Goal: Information Seeking & Learning: Compare options

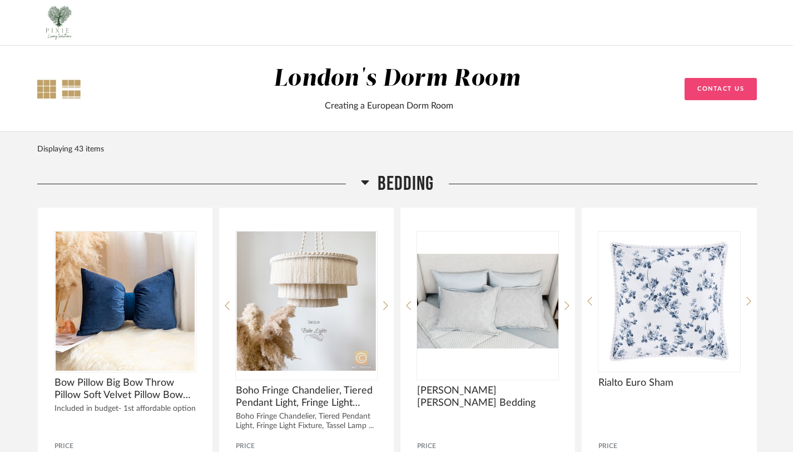
click at [44, 90] on div at bounding box center [46, 89] width 19 height 19
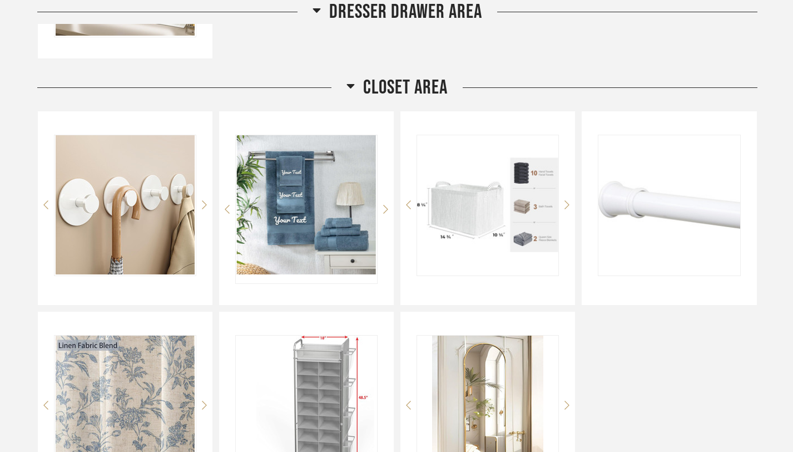
scroll to position [1755, 0]
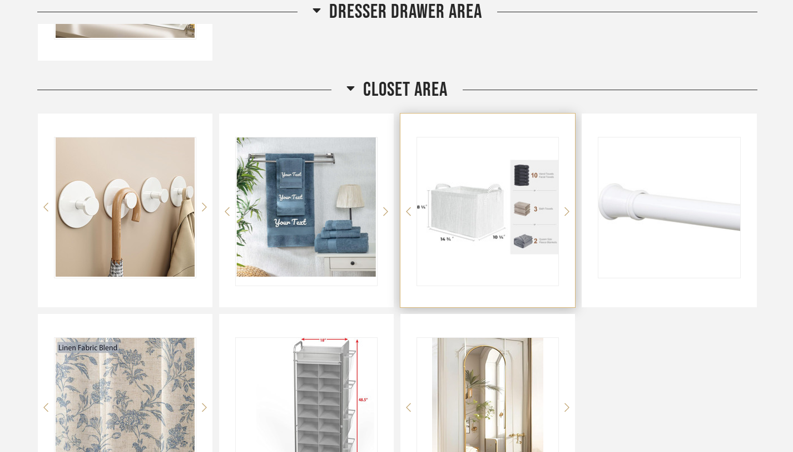
click at [467, 213] on img "0" at bounding box center [487, 206] width 141 height 139
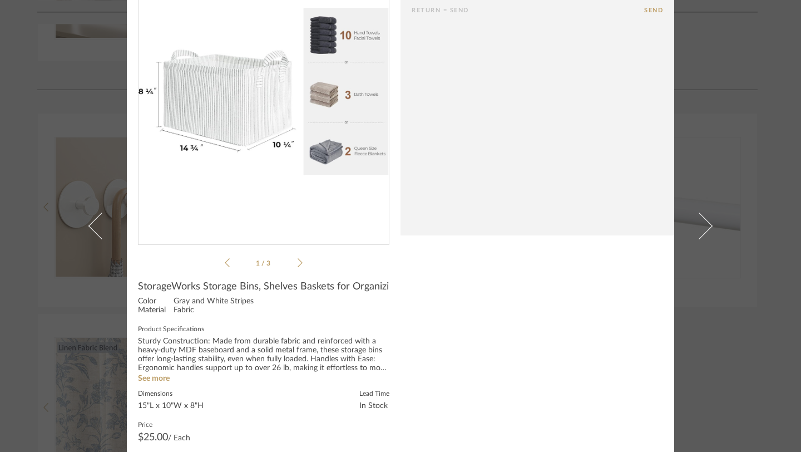
scroll to position [87, 0]
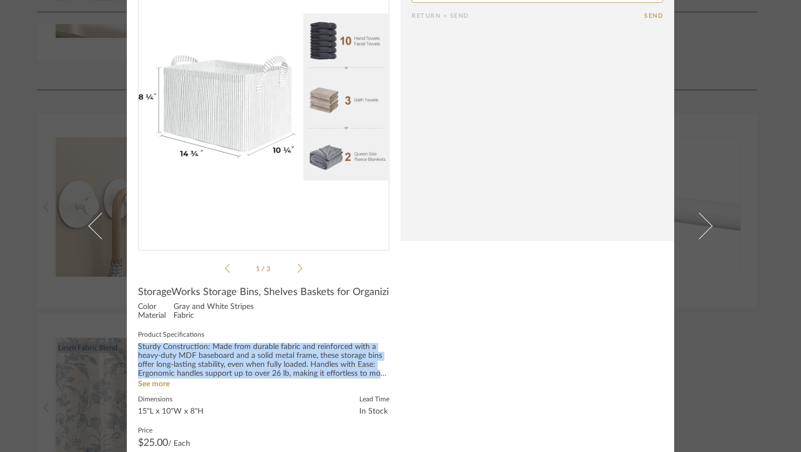
drag, startPoint x: 135, startPoint y: 356, endPoint x: 378, endPoint y: 382, distance: 245.0
click at [378, 378] on div "Sturdy Construction: Made from durable fabric and reinforced with a heavy-duty …" at bounding box center [263, 361] width 251 height 36
copy div "Sturdy Construction: Made from durable fabric and reinforced with a heavy-duty …"
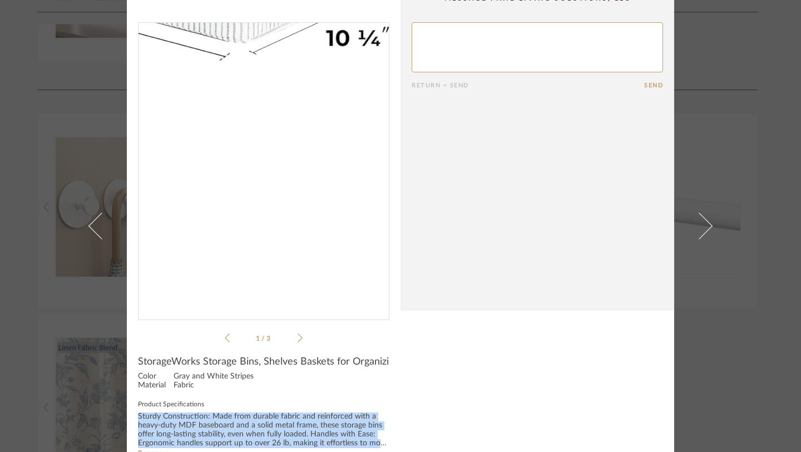
scroll to position [0, 0]
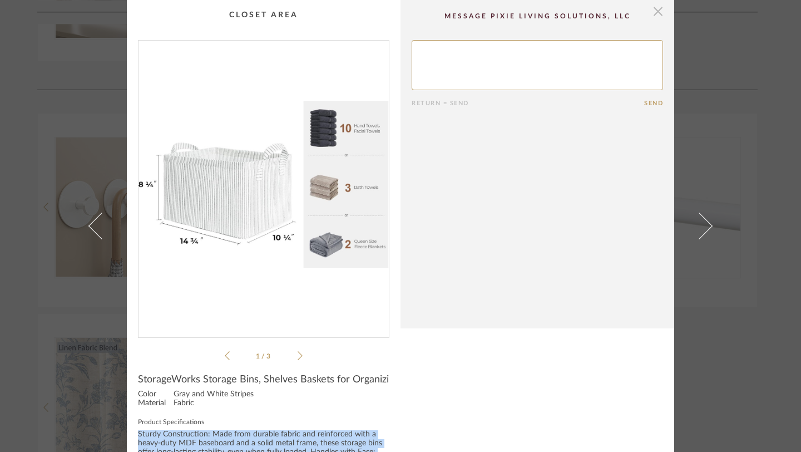
click at [655, 13] on span "button" at bounding box center [658, 11] width 22 height 22
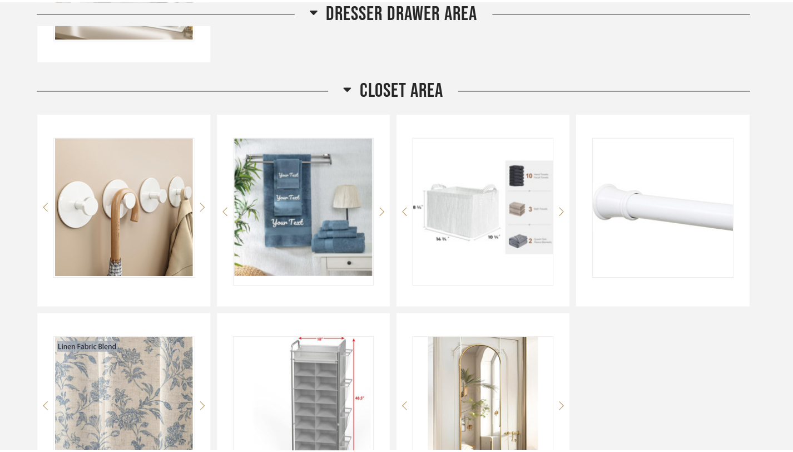
scroll to position [1755, 0]
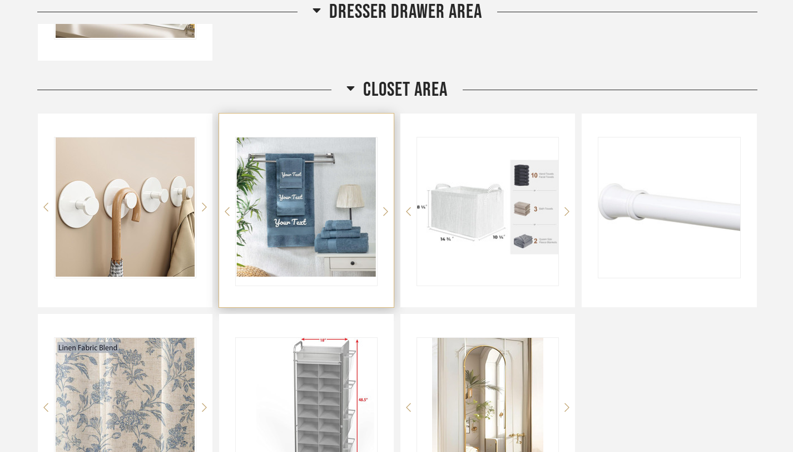
click at [298, 201] on img "0" at bounding box center [306, 206] width 141 height 139
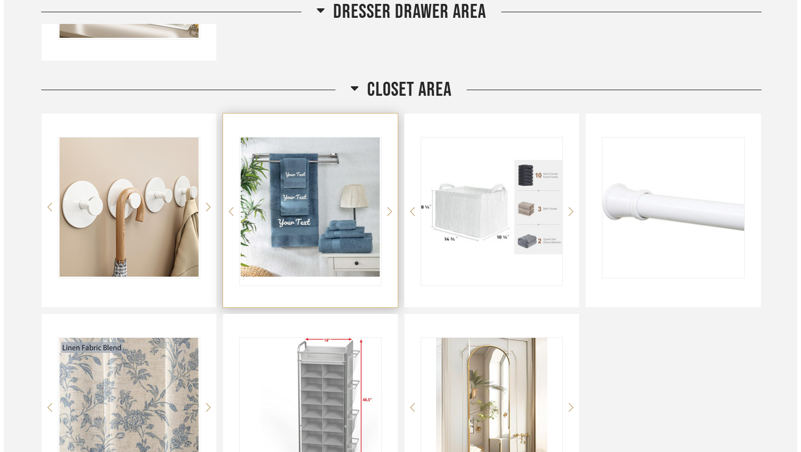
scroll to position [0, 0]
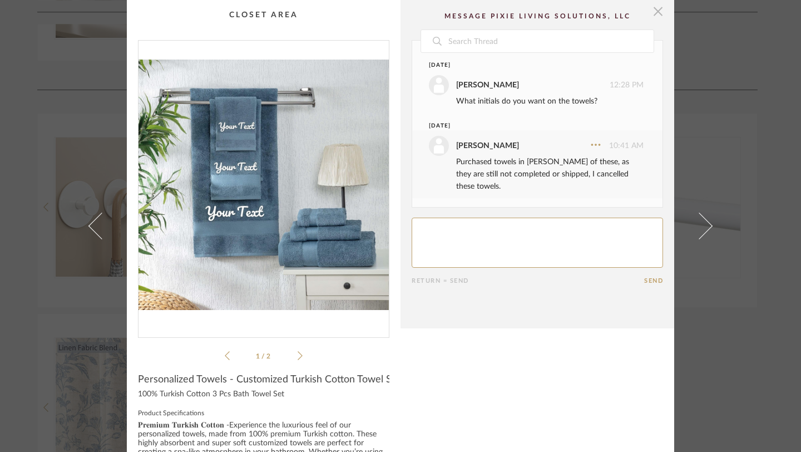
click at [651, 14] on span "button" at bounding box center [658, 11] width 22 height 22
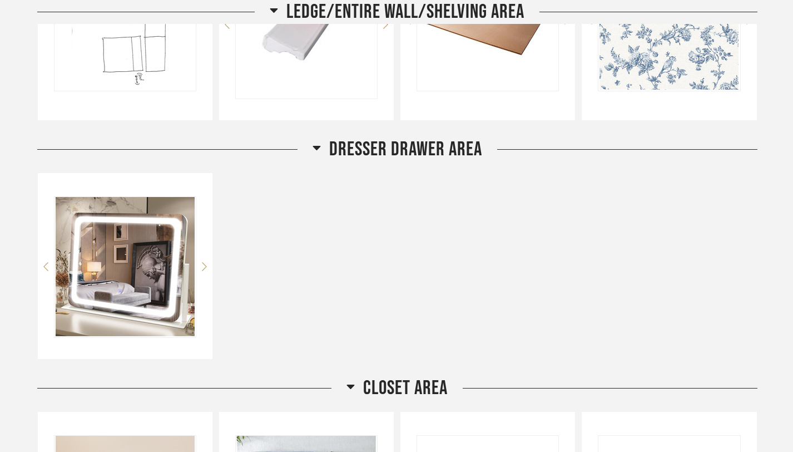
scroll to position [1453, 0]
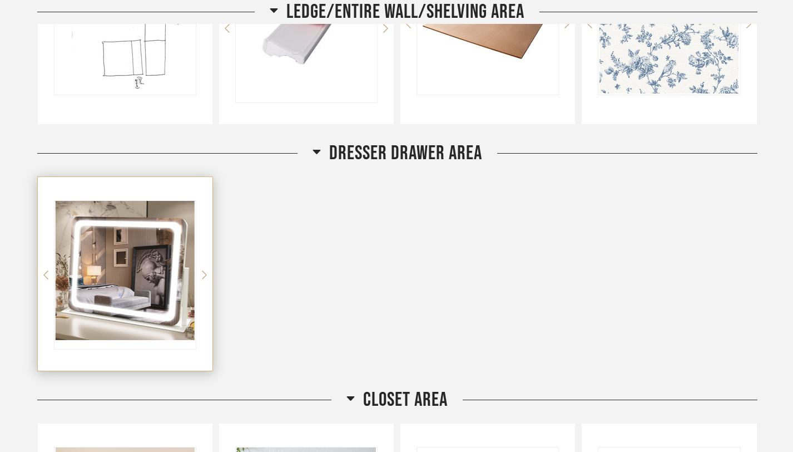
click at [115, 284] on img "0" at bounding box center [125, 270] width 141 height 139
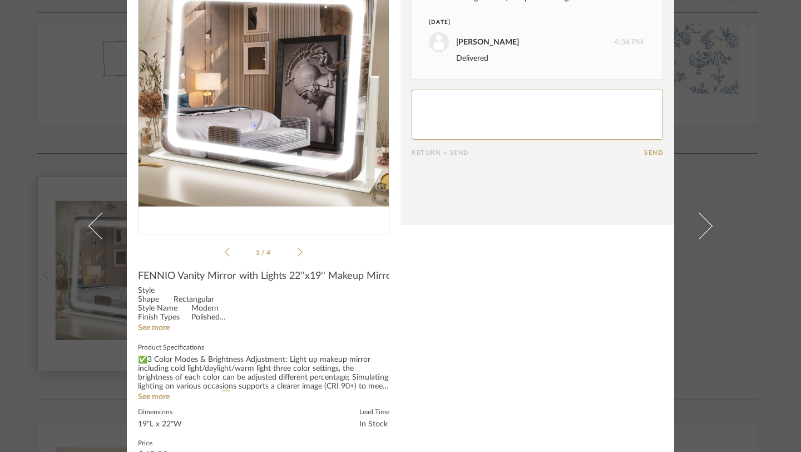
scroll to position [115, 0]
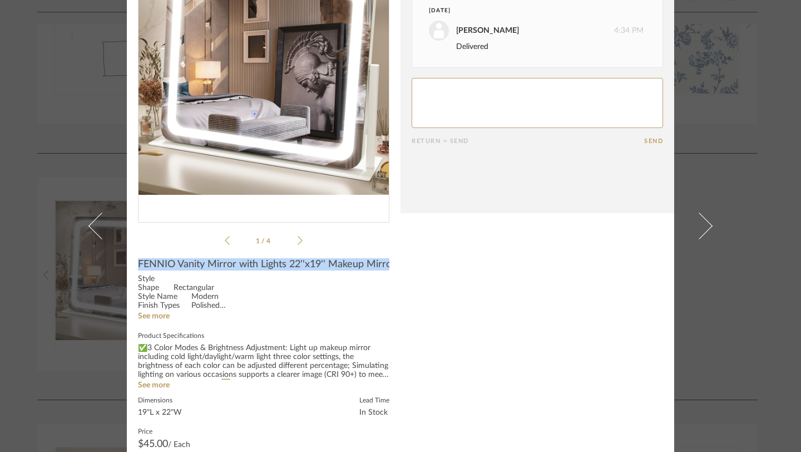
drag, startPoint x: 134, startPoint y: 264, endPoint x: 331, endPoint y: 272, distance: 197.7
click at [331, 272] on product-name "FENNIO Vanity Mirror with Lights 22''x19'' Makeup Mirror with Lights,Vanity Mir…" at bounding box center [263, 266] width 251 height 17
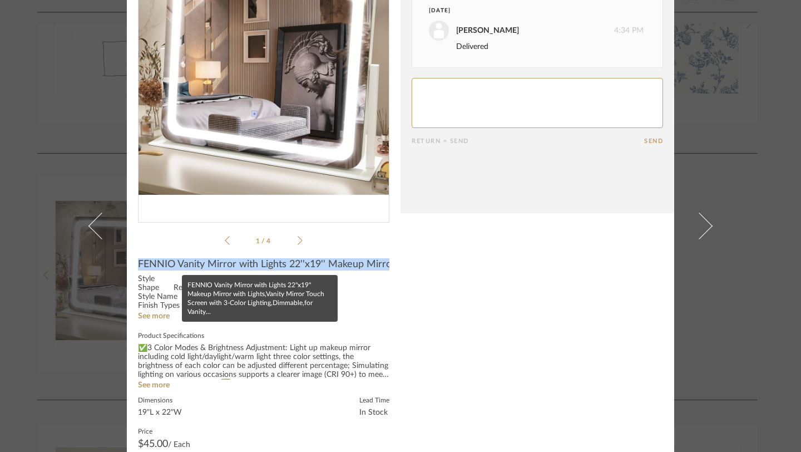
copy span "FENNIO Vanity Mirror with Lights 22''x19'' Makeup Mirror with Lights,Vanity Mir…"
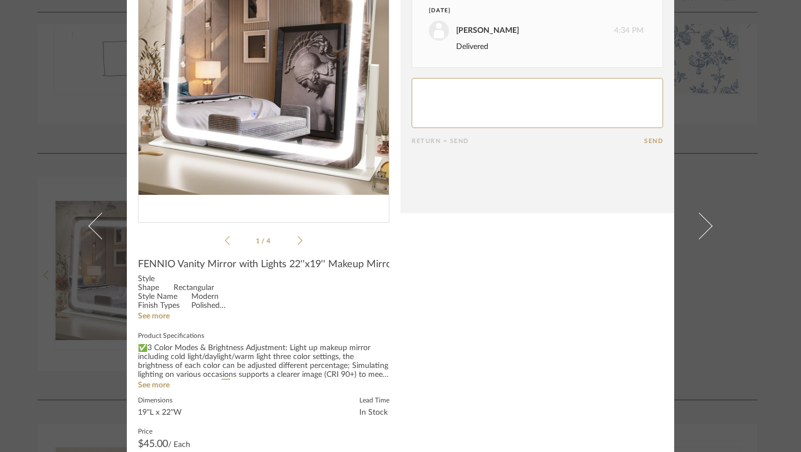
click at [266, 322] on div "FENNIO Vanity Mirror with Lights 22''x19'' Makeup Mirror with Lights,Vanity Mir…" at bounding box center [263, 375] width 251 height 235
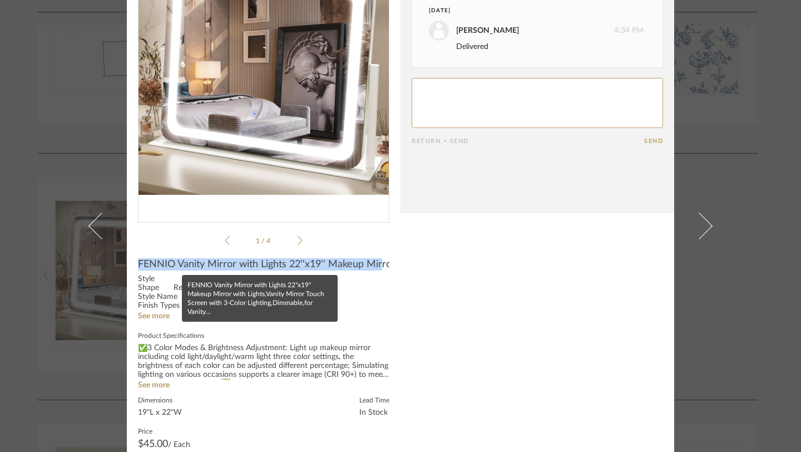
drag, startPoint x: 135, startPoint y: 263, endPoint x: 377, endPoint y: 263, distance: 242.6
click at [377, 263] on span "FENNIO Vanity Mirror with Lights 22''x19'' Makeup Mirror with Lights,Vanity Mir…" at bounding box center [263, 264] width 251 height 12
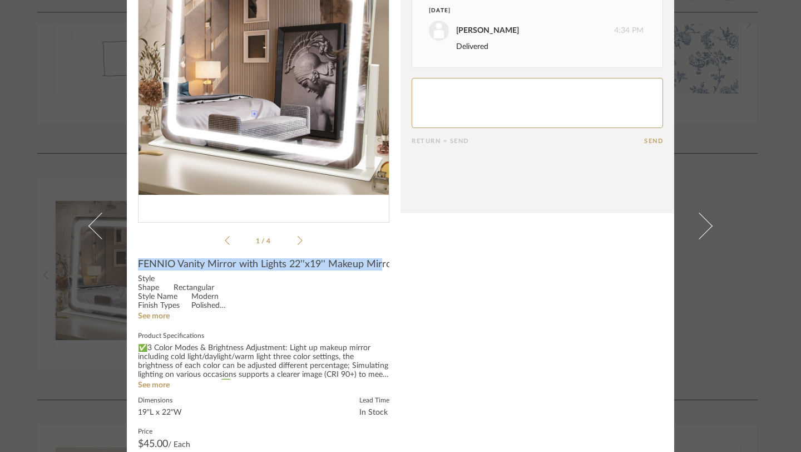
copy span "FENNIO Vanity Mirror with Lights 22''x19'' Makeup Mir"
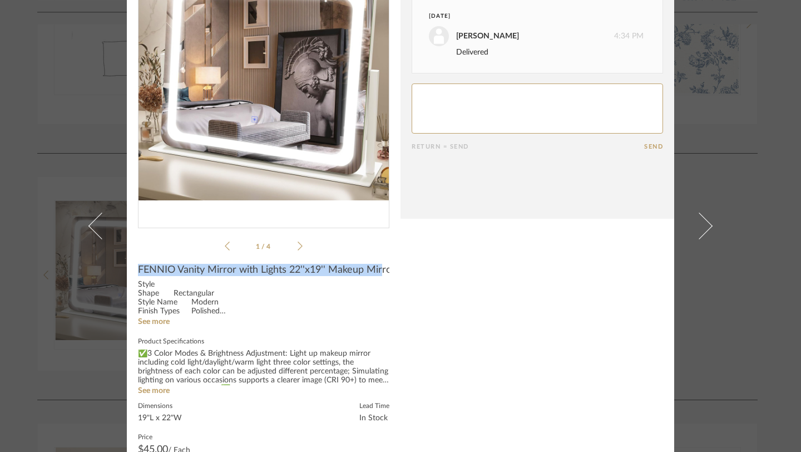
scroll to position [110, 0]
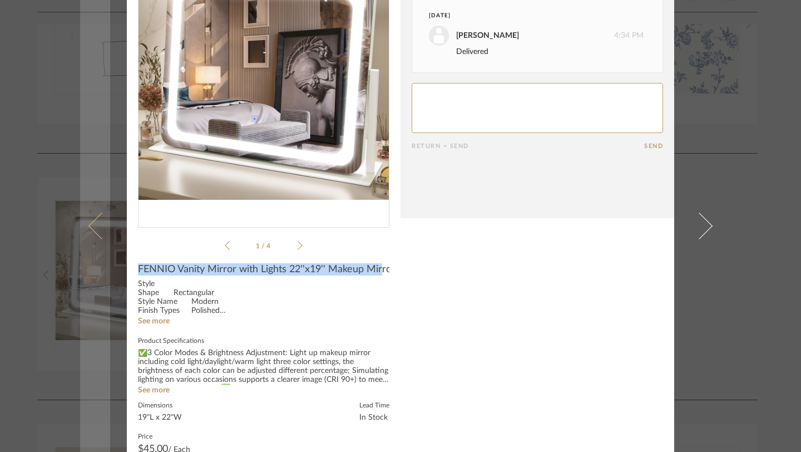
click at [85, 129] on link at bounding box center [95, 226] width 30 height 452
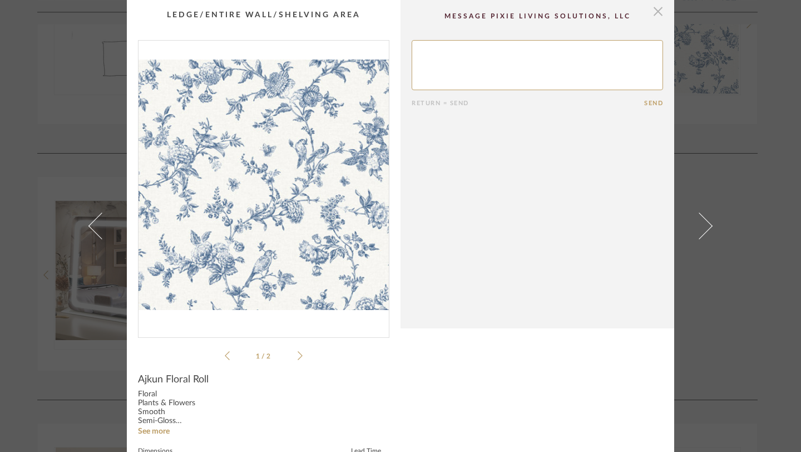
click at [656, 9] on span "button" at bounding box center [658, 11] width 22 height 22
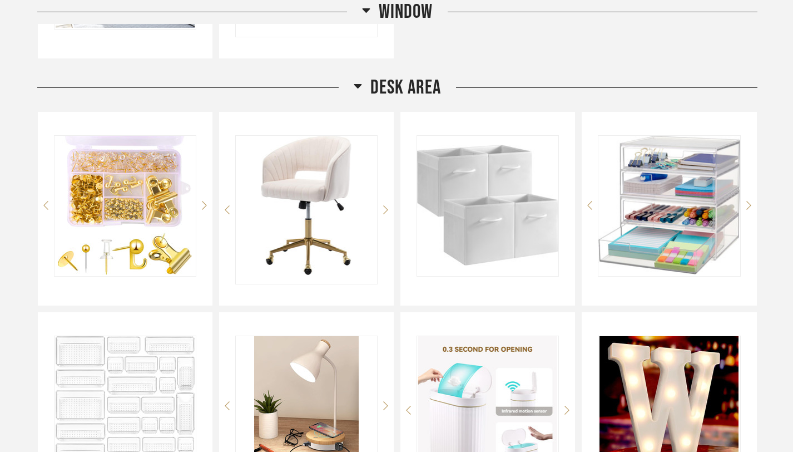
scroll to position [589, 0]
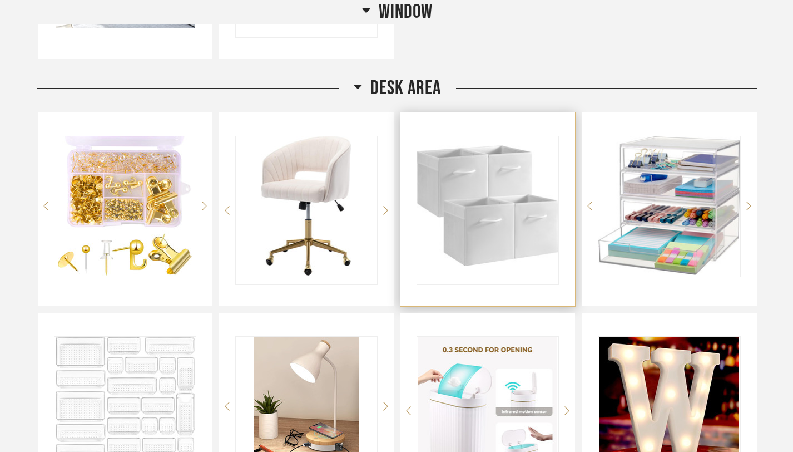
click at [492, 233] on img "0" at bounding box center [487, 205] width 141 height 139
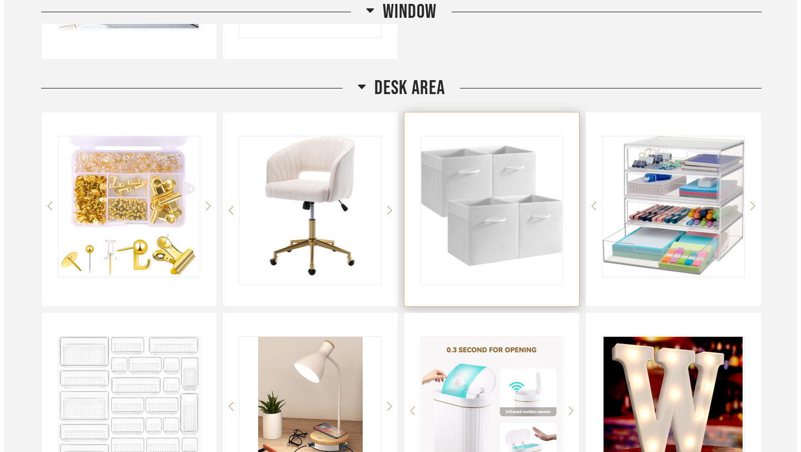
scroll to position [0, 0]
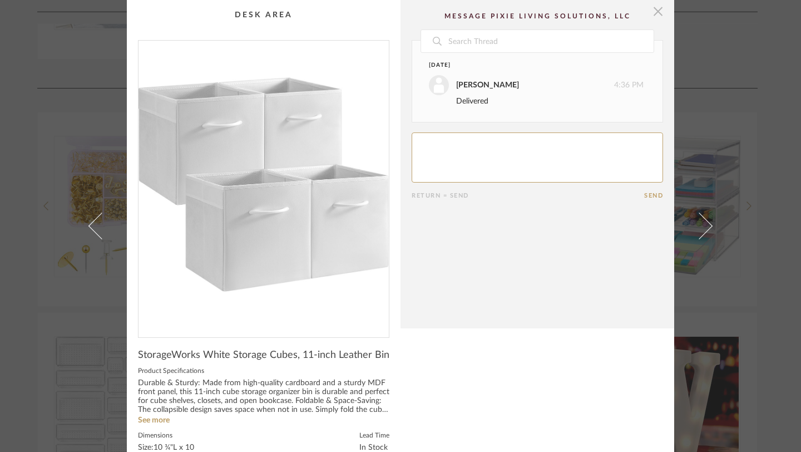
click at [655, 10] on span "button" at bounding box center [658, 11] width 22 height 22
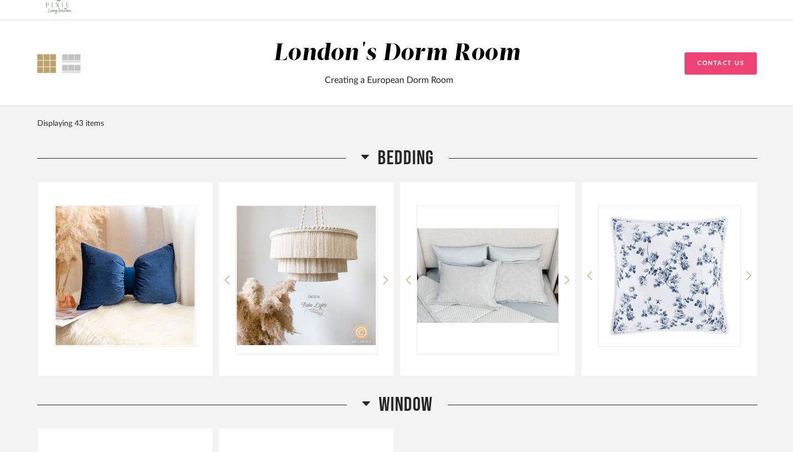
scroll to position [56, 0]
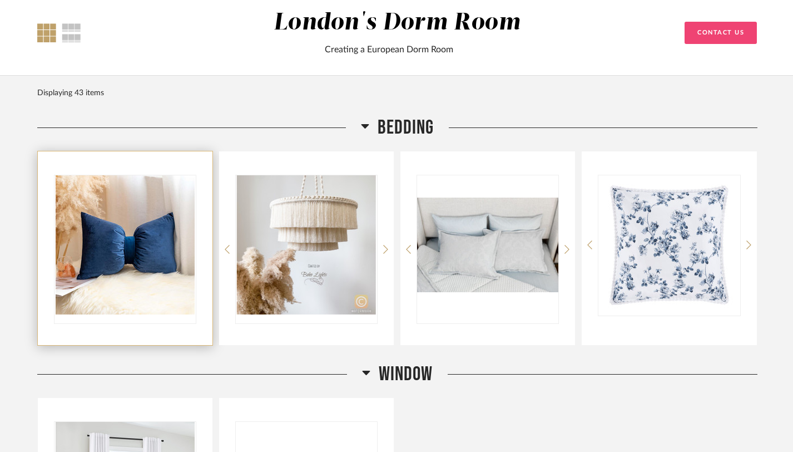
click at [134, 254] on img "0" at bounding box center [125, 244] width 141 height 139
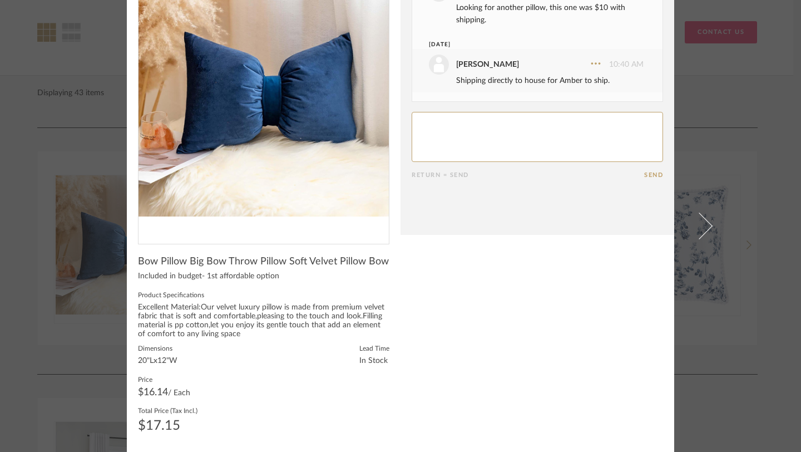
scroll to position [0, 0]
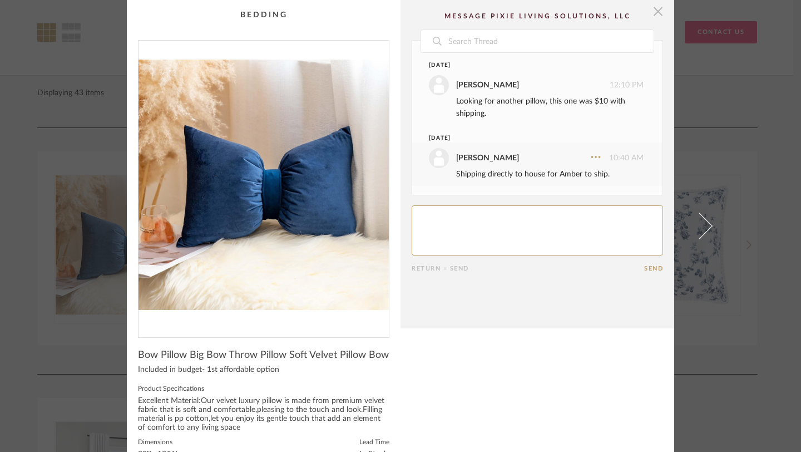
click at [652, 11] on span "button" at bounding box center [658, 11] width 22 height 22
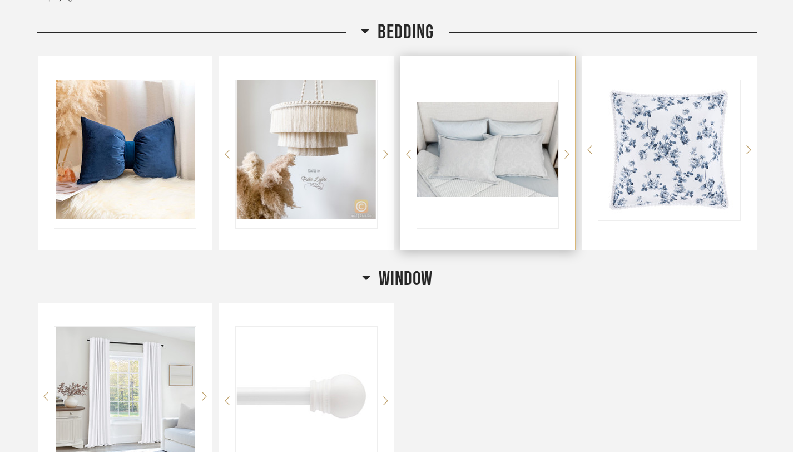
scroll to position [152, 0]
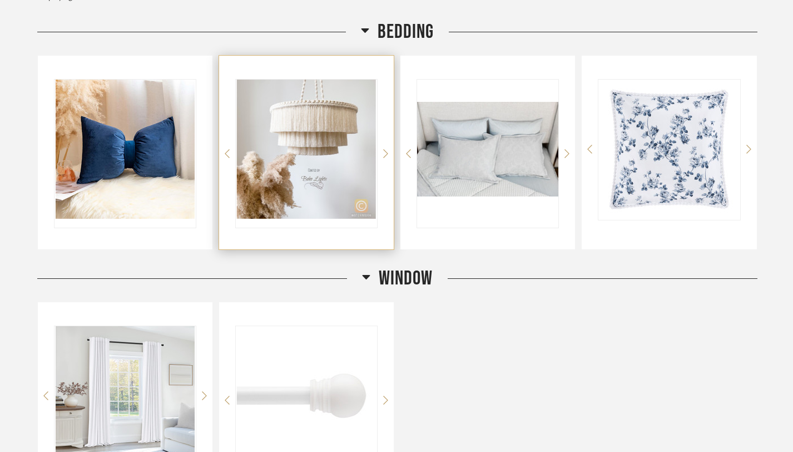
click at [305, 120] on img "0" at bounding box center [306, 149] width 141 height 139
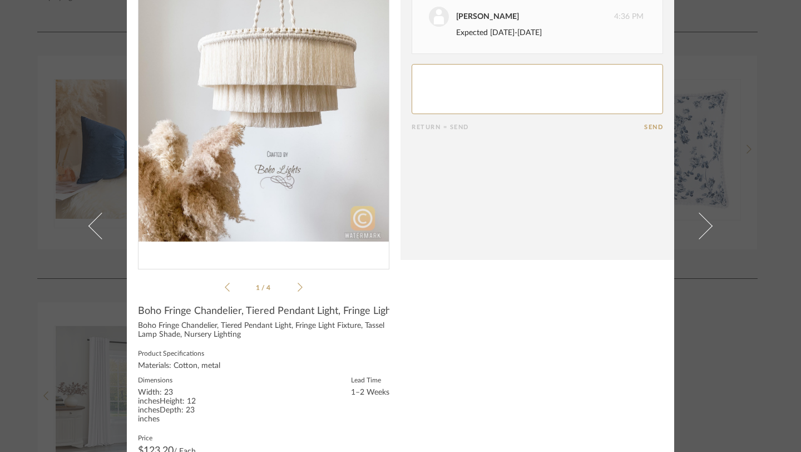
scroll to position [70, 0]
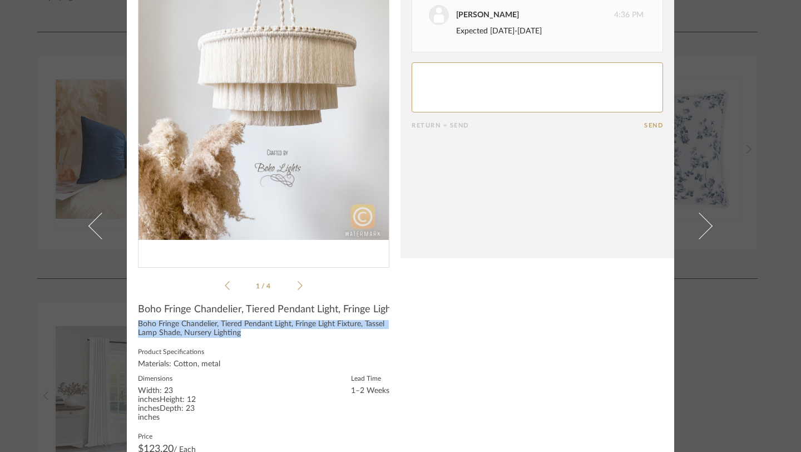
drag, startPoint x: 131, startPoint y: 328, endPoint x: 251, endPoint y: 333, distance: 120.3
click at [251, 333] on cpp-summary-info "Boho Fringe Chandelier, Tiered Pendant Light, Fringe Light Fixture, Tassel Lamp…" at bounding box center [264, 395] width 274 height 206
copy div "Boho Fringe Chandelier, Tiered Pendant Light, Fringe Light Fixture, Tassel Lamp…"
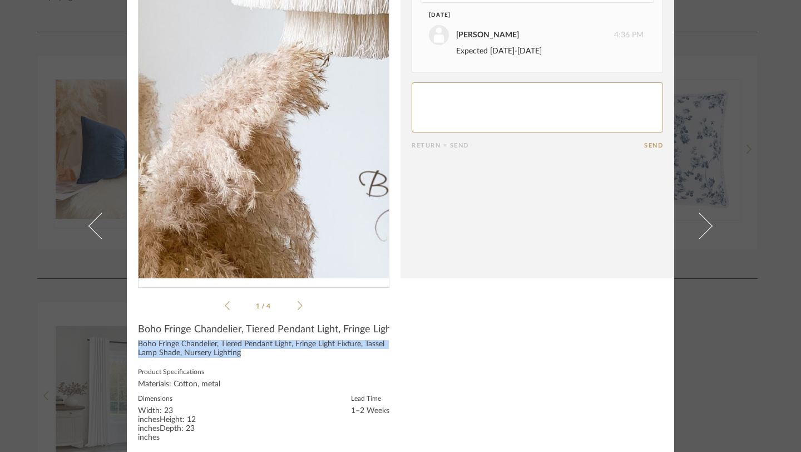
scroll to position [50, 0]
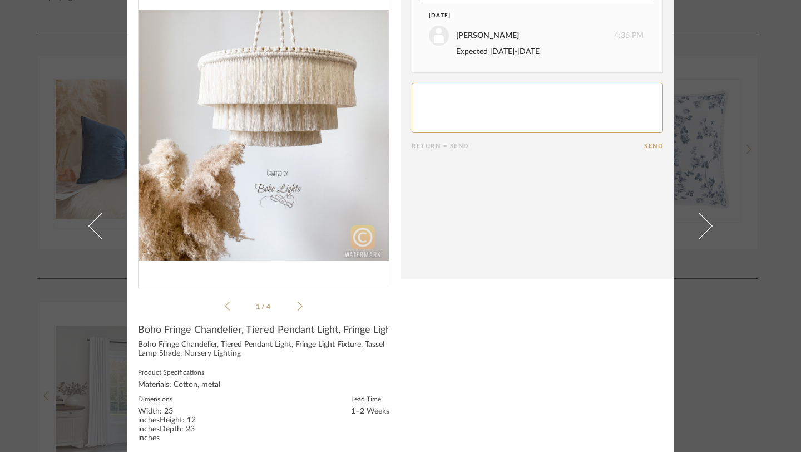
click at [190, 319] on cpp-summary-info "Boho Fringe Chandelier, Tiered Pendant Light, Fringe Light Fixture, Tassel Lamp…" at bounding box center [264, 416] width 274 height 206
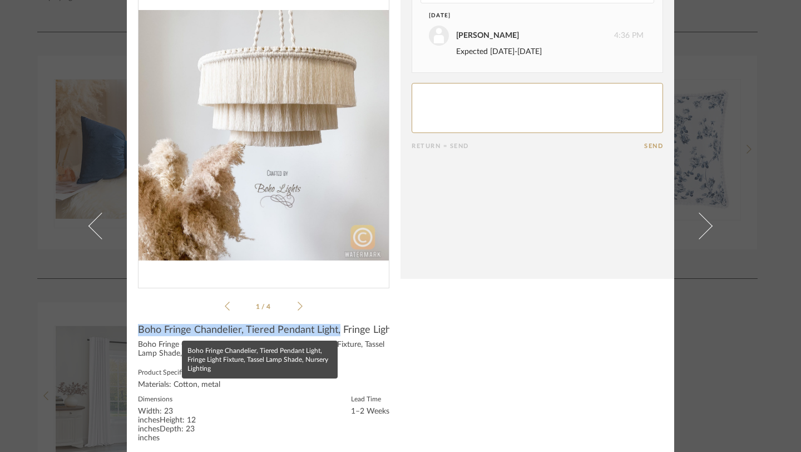
drag, startPoint x: 133, startPoint y: 329, endPoint x: 336, endPoint y: 327, distance: 202.5
click at [336, 327] on cpp-summary-info "Boho Fringe Chandelier, Tiered Pendant Light, Fringe Light Fixture, Tassel Lamp…" at bounding box center [264, 416] width 274 height 206
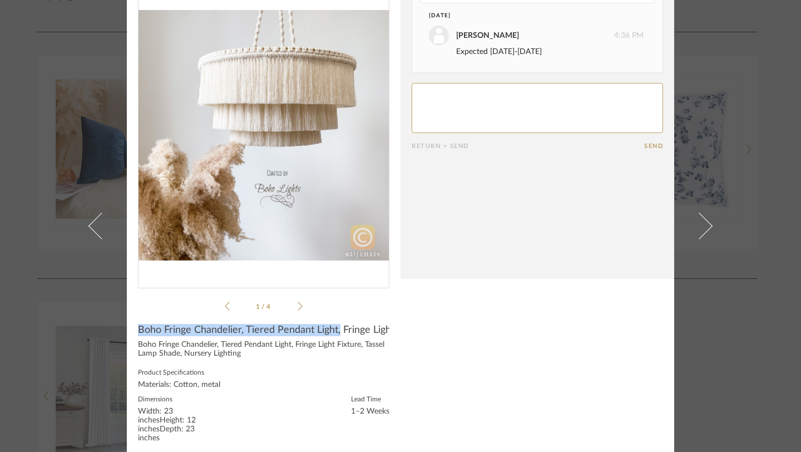
copy span "Boho Fringe Chandelier, Tiered Pendant Light,"
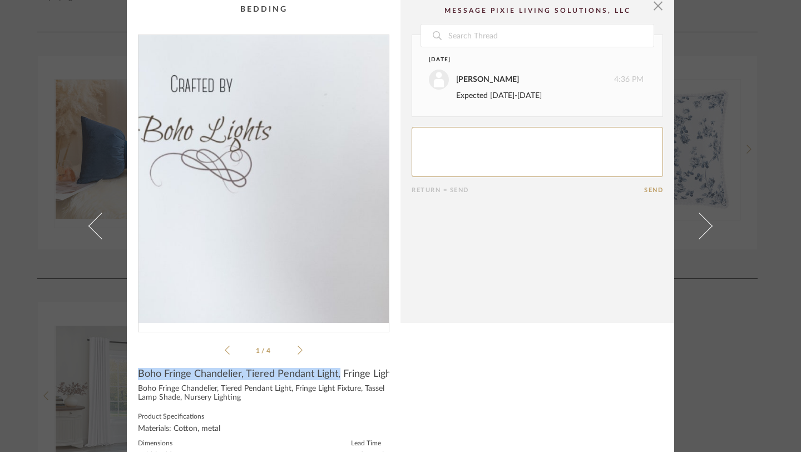
scroll to position [0, 0]
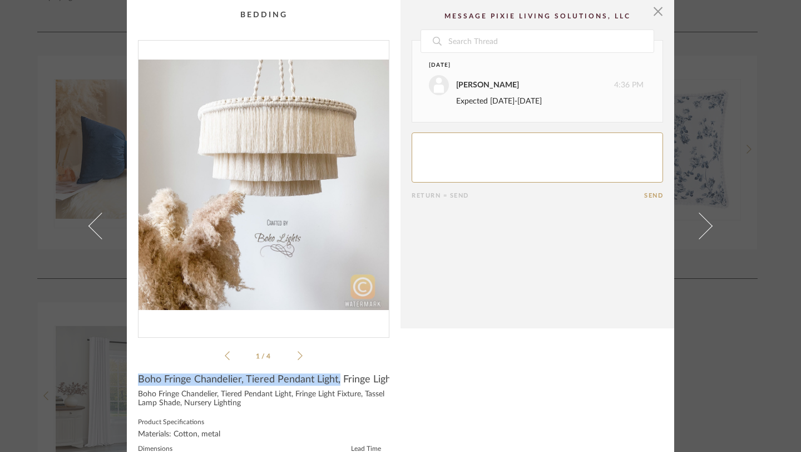
click at [298, 353] on icon at bounding box center [300, 355] width 5 height 9
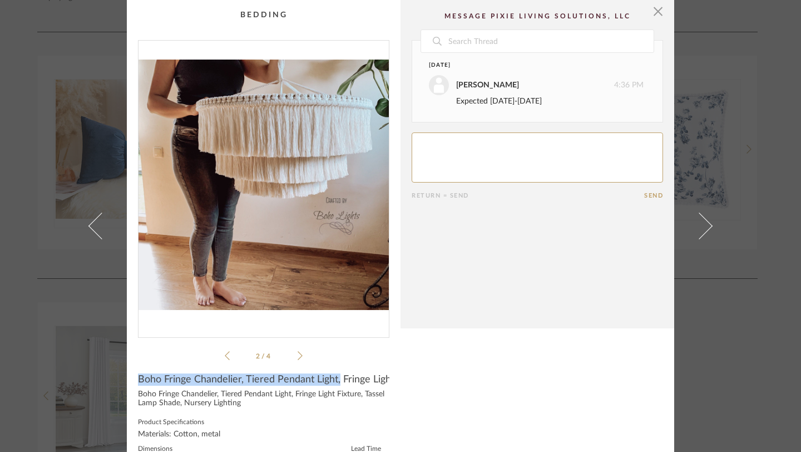
click at [298, 353] on icon at bounding box center [300, 355] width 5 height 9
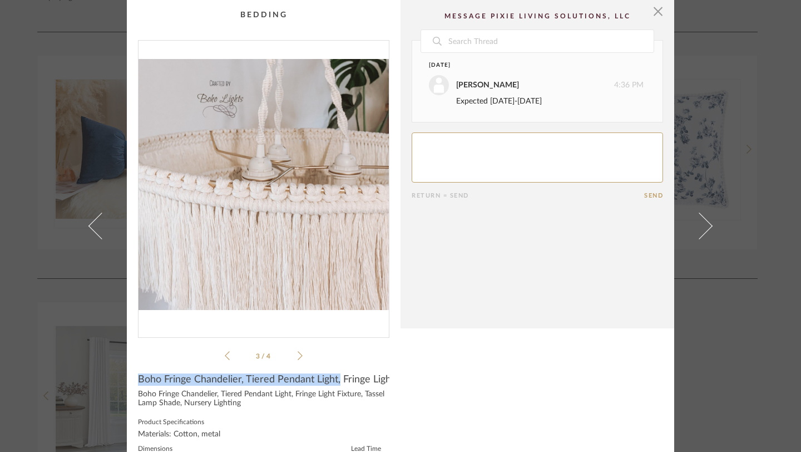
click at [298, 353] on icon at bounding box center [300, 355] width 5 height 9
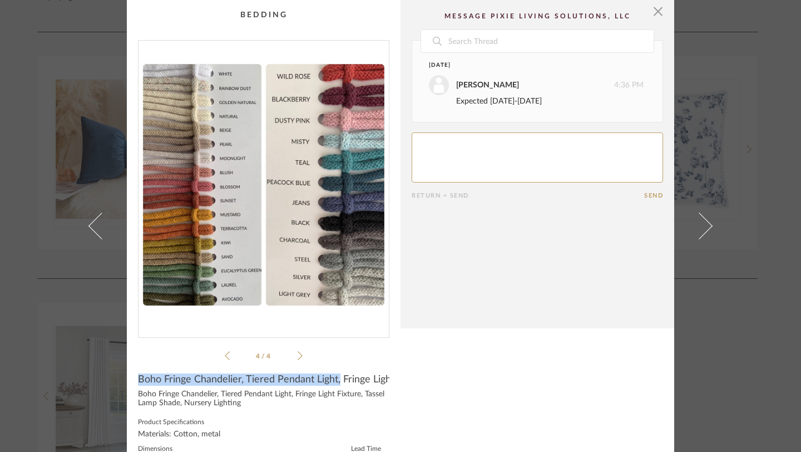
click at [298, 352] on icon at bounding box center [300, 356] width 5 height 10
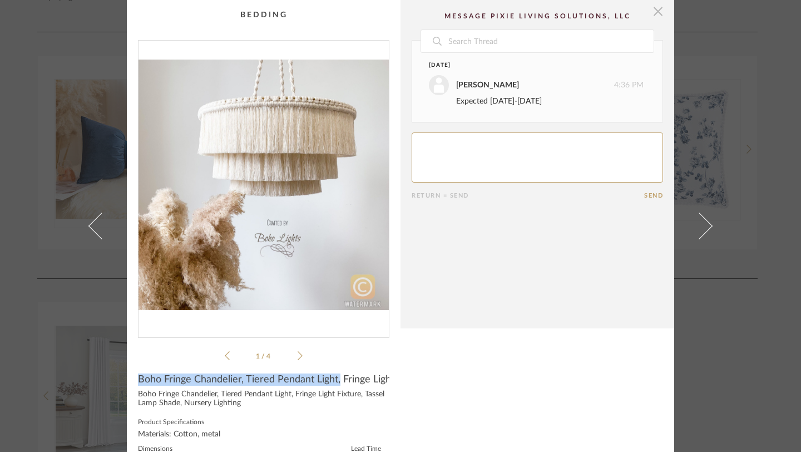
click at [653, 13] on span "button" at bounding box center [658, 11] width 22 height 22
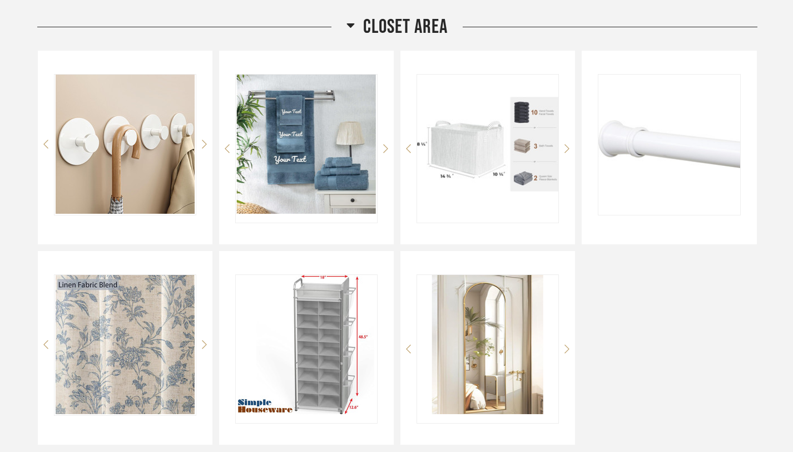
scroll to position [1843, 0]
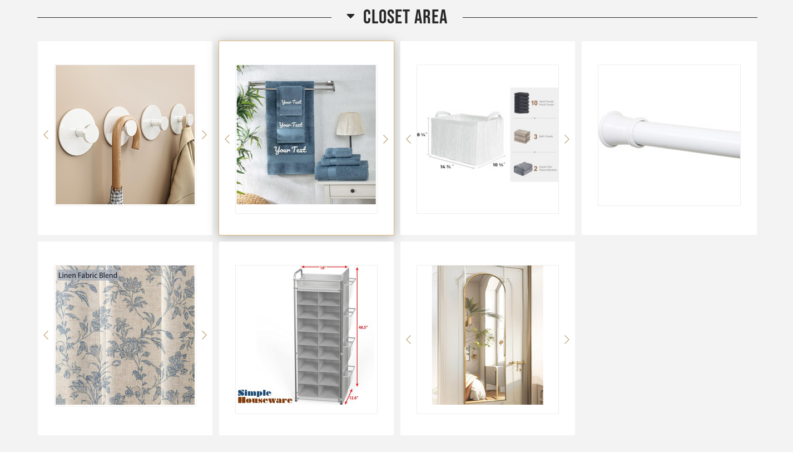
click at [304, 144] on img "0" at bounding box center [306, 134] width 141 height 139
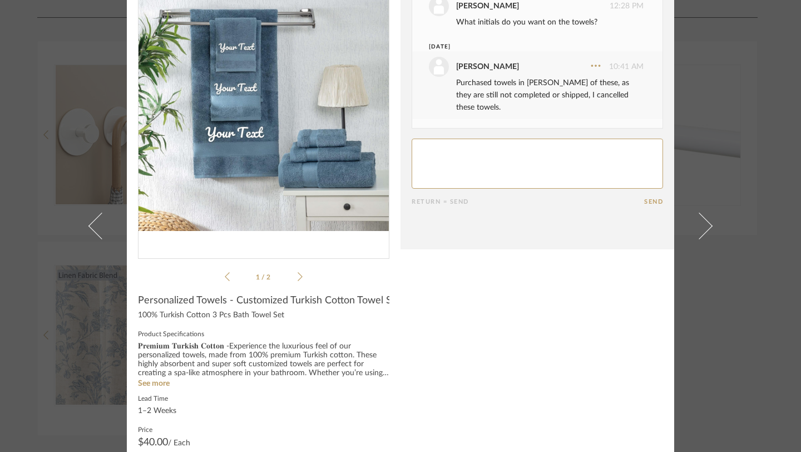
scroll to position [81, 0]
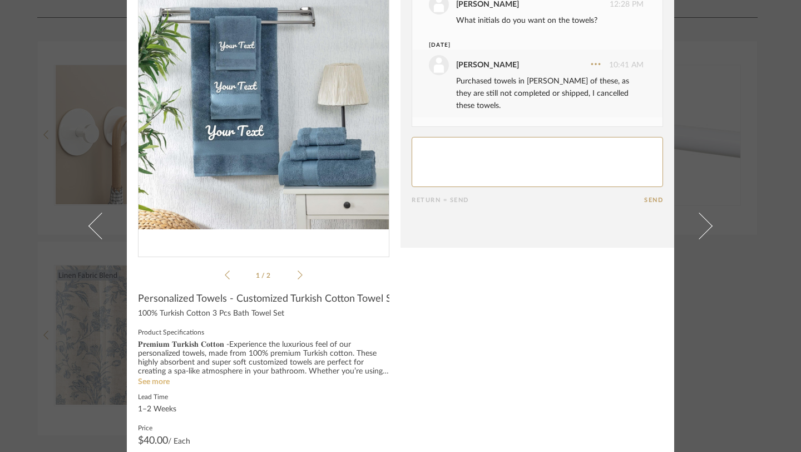
click at [151, 381] on link "See more" at bounding box center [154, 382] width 32 height 8
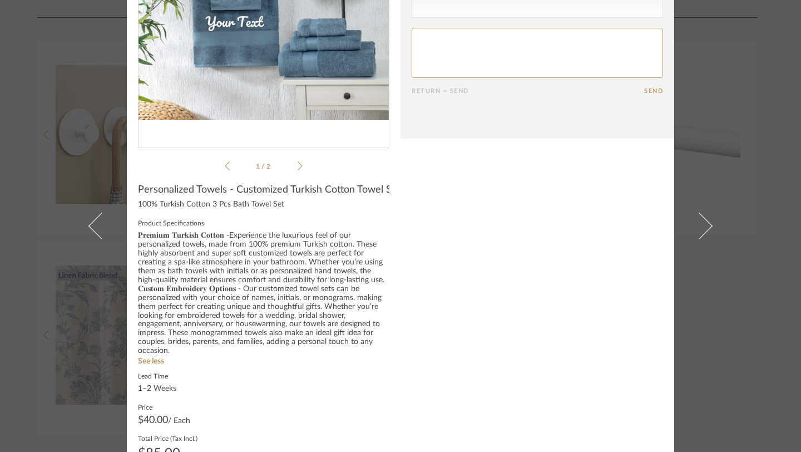
scroll to position [190, 0]
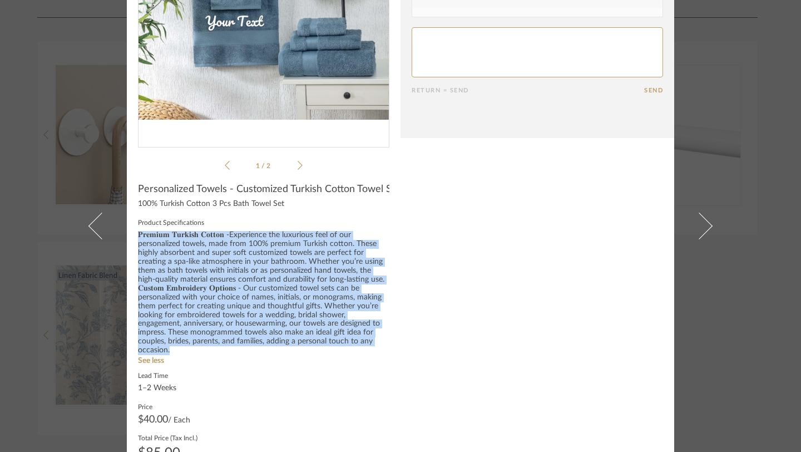
drag, startPoint x: 135, startPoint y: 237, endPoint x: 205, endPoint y: 350, distance: 132.9
click at [205, 350] on div "𝐏𝐫𝐞𝐦𝐢𝐮𝐦 𝐓𝐮𝐫𝐤𝐢𝐬𝐡 𝐂𝐨𝐭𝐭𝐨𝐧 -Experience the luxurious feel of our personalized towel…" at bounding box center [263, 293] width 251 height 124
copy div "𝐏𝐫𝐞𝐦𝐢𝐮𝐦 𝐓𝐮𝐫𝐤𝐢𝐬𝐡 𝐂𝐨𝐭𝐭𝐨𝐧 -Experience the luxurious feel of our personalized towel…"
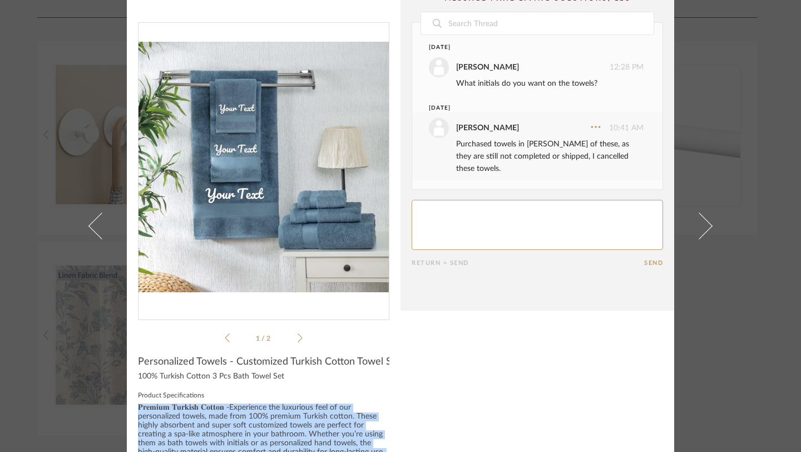
scroll to position [0, 0]
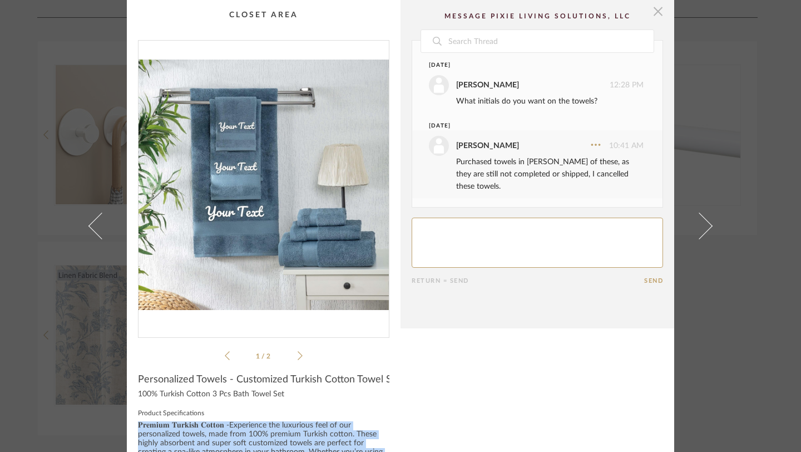
click at [654, 14] on span "button" at bounding box center [658, 11] width 22 height 22
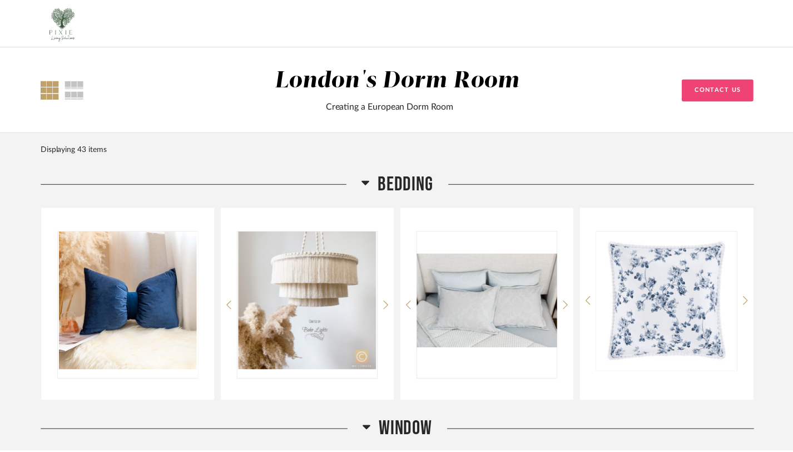
scroll to position [1843, 0]
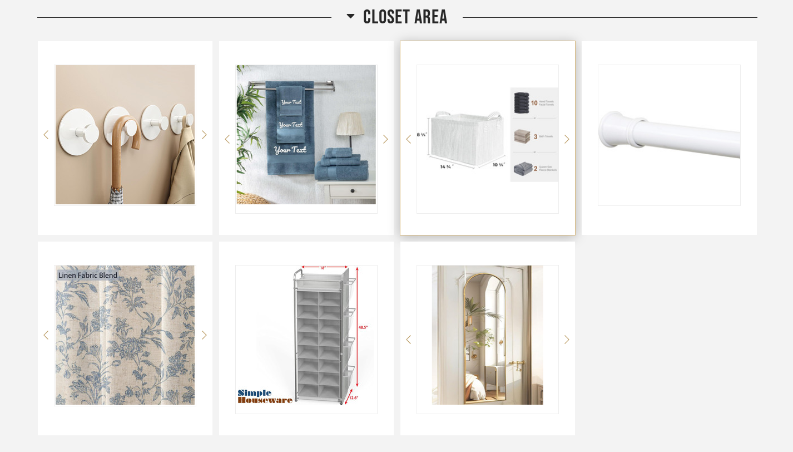
click at [480, 165] on img "0" at bounding box center [487, 134] width 141 height 139
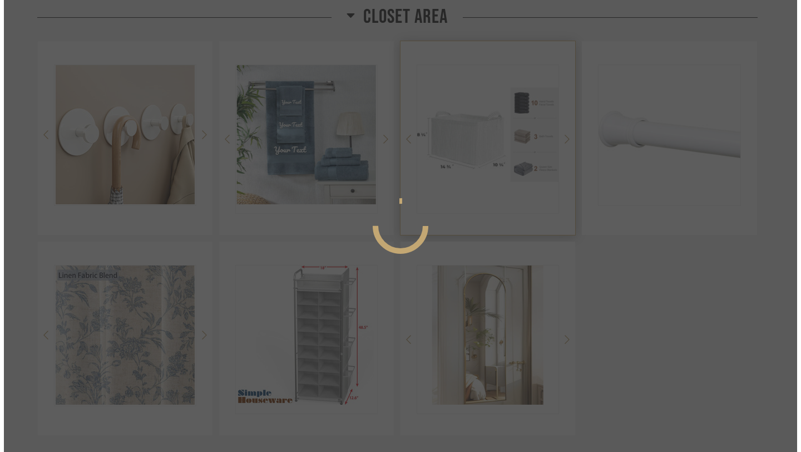
scroll to position [0, 0]
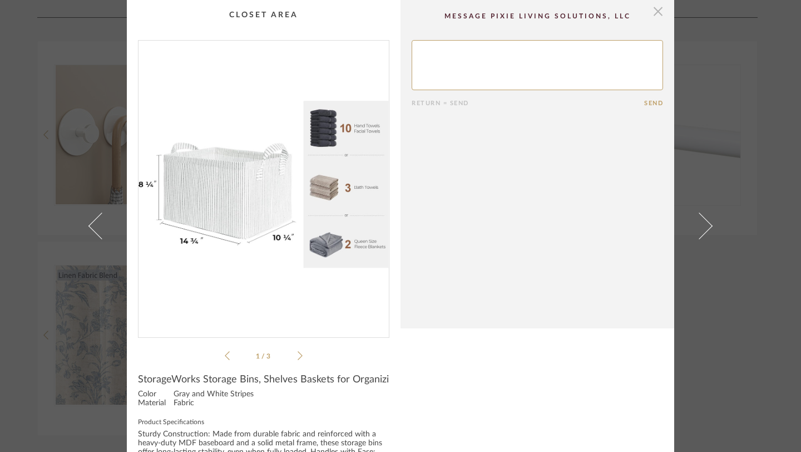
click at [654, 10] on span "button" at bounding box center [658, 11] width 22 height 22
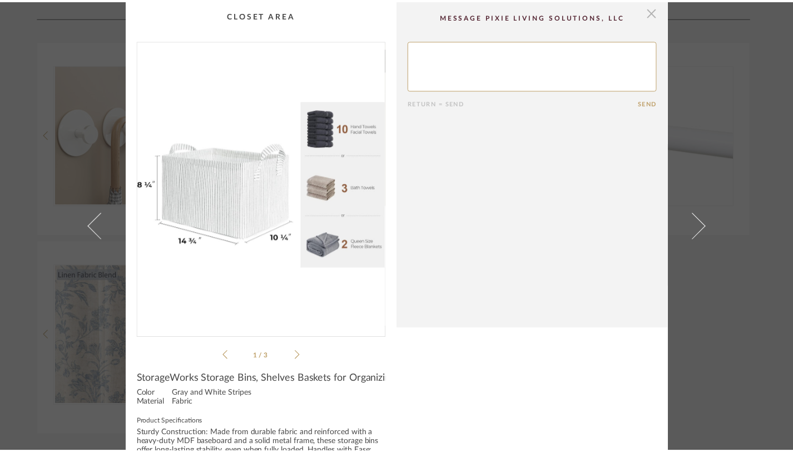
scroll to position [1843, 0]
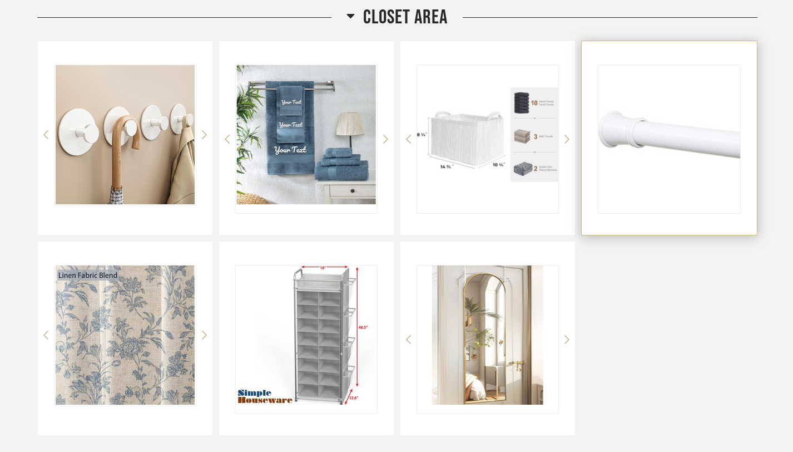
click at [0, 0] on img at bounding box center [0, 0] width 0 height 0
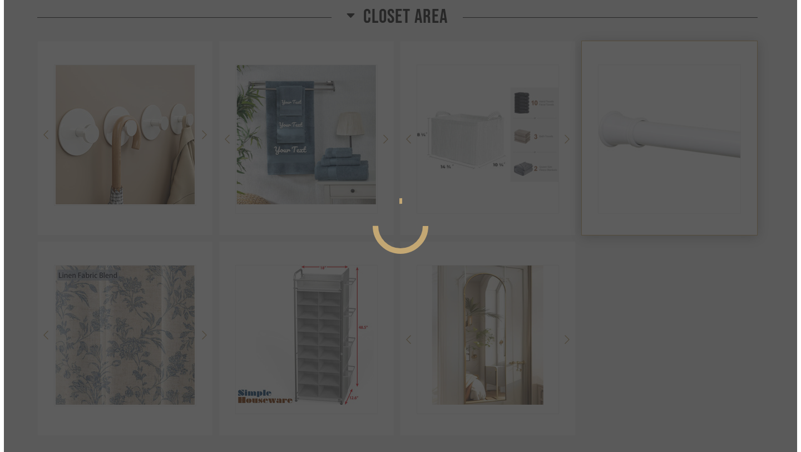
scroll to position [0, 0]
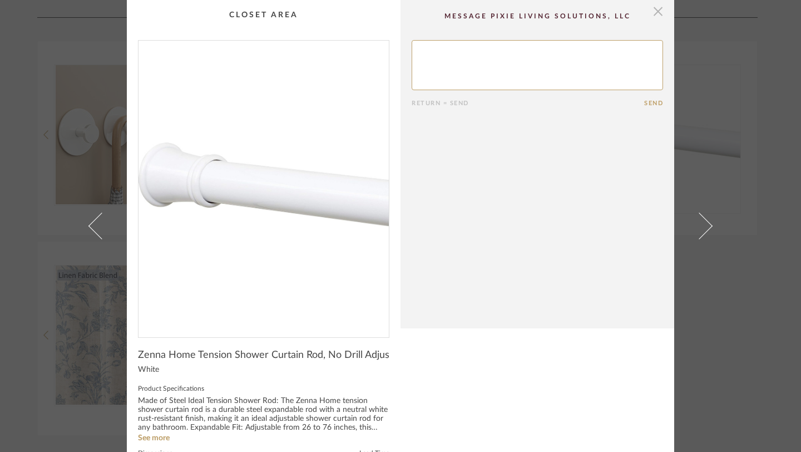
click at [655, 12] on span "button" at bounding box center [658, 11] width 22 height 22
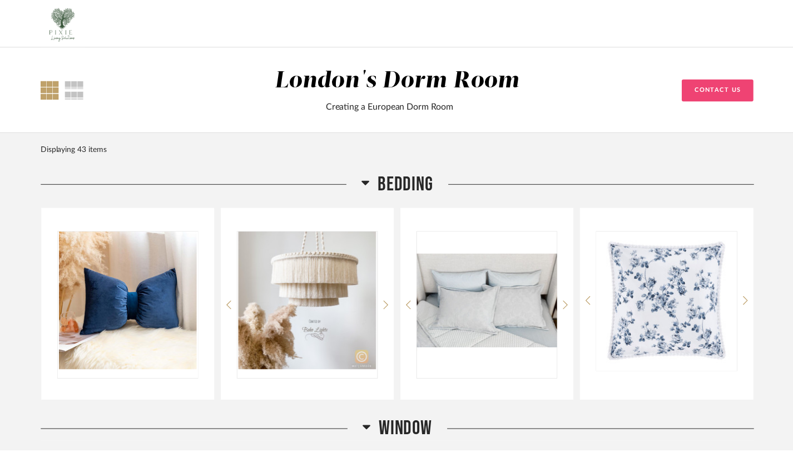
scroll to position [1843, 0]
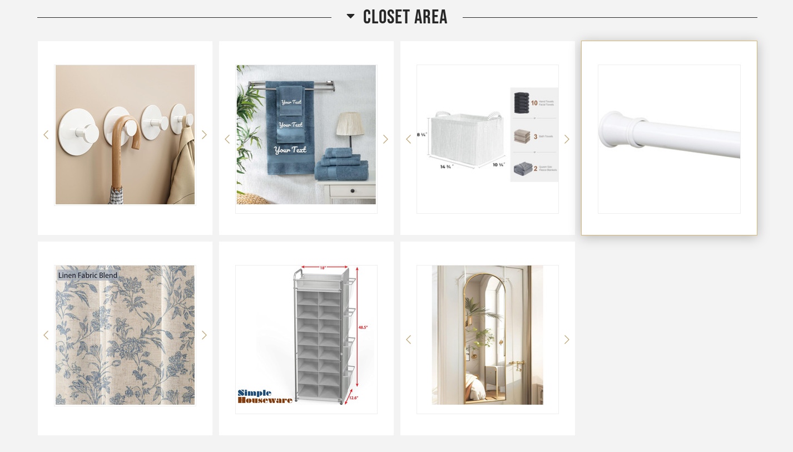
click at [638, 137] on img "0" at bounding box center [669, 134] width 141 height 139
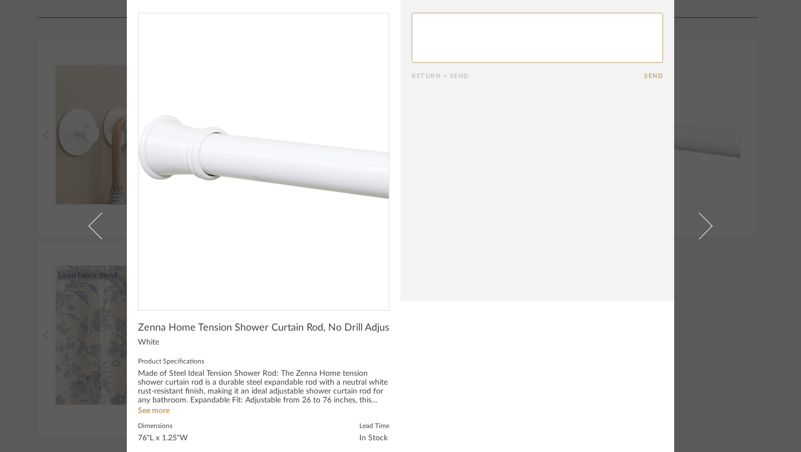
scroll to position [0, 0]
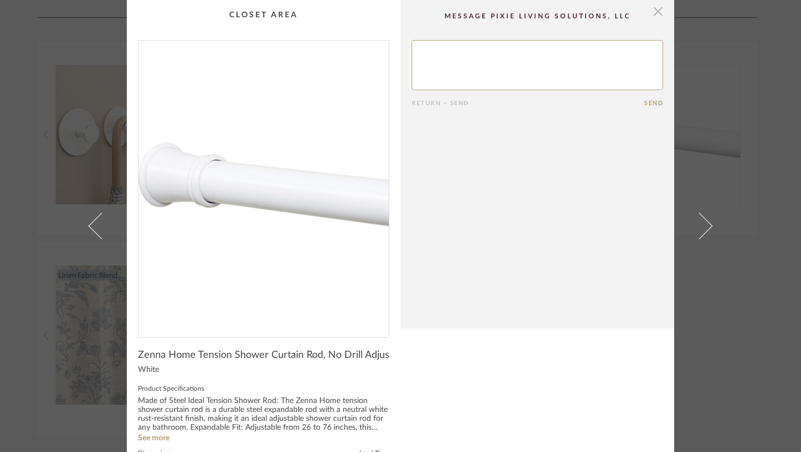
click at [655, 12] on span "button" at bounding box center [658, 11] width 22 height 22
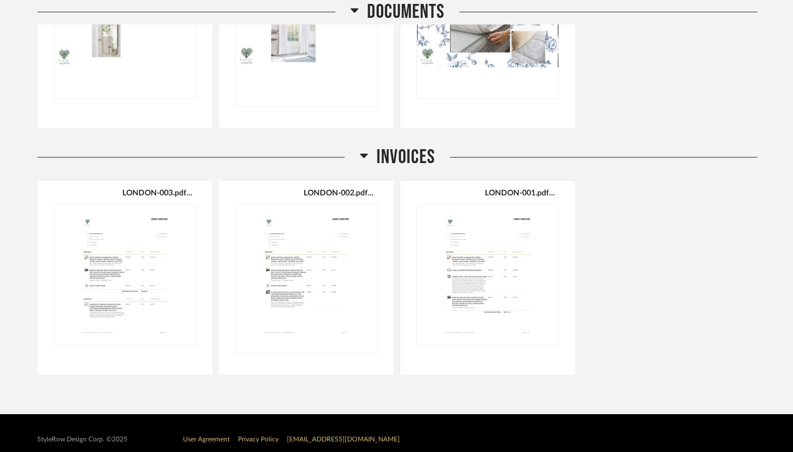
scroll to position [2858, 0]
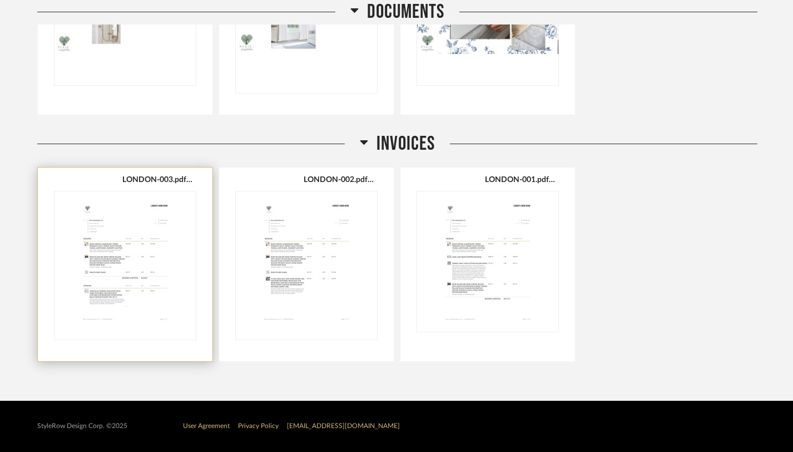
click at [122, 267] on img "0" at bounding box center [125, 260] width 141 height 139
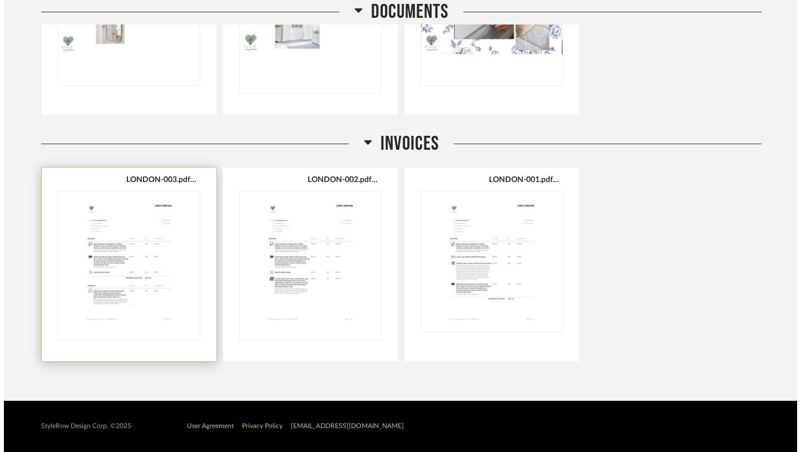
scroll to position [0, 0]
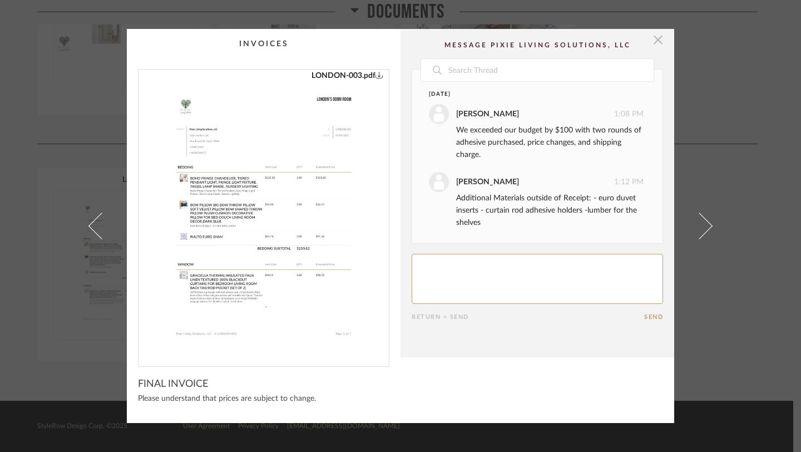
click at [654, 45] on span "button" at bounding box center [658, 40] width 22 height 22
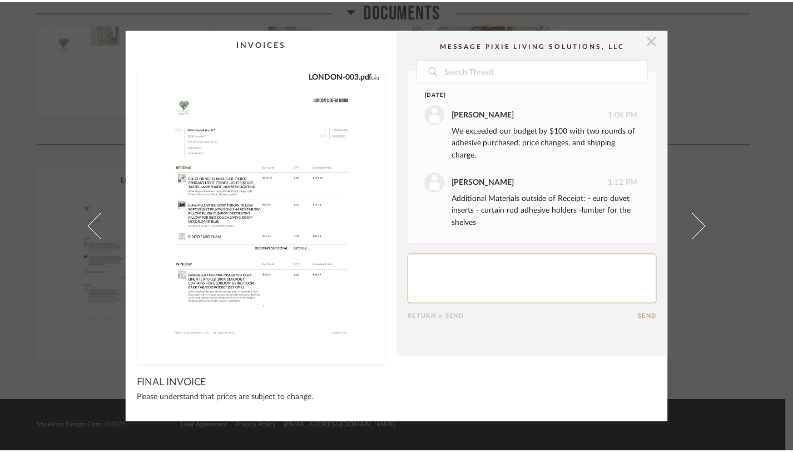
scroll to position [2858, 0]
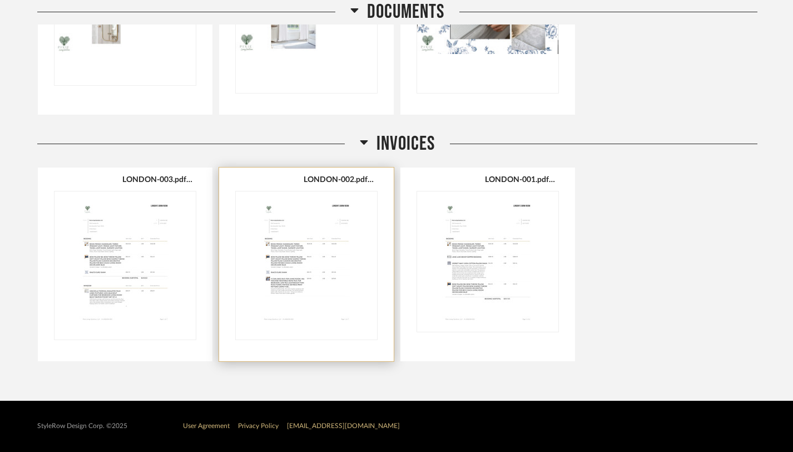
click at [303, 269] on img "0" at bounding box center [306, 260] width 141 height 139
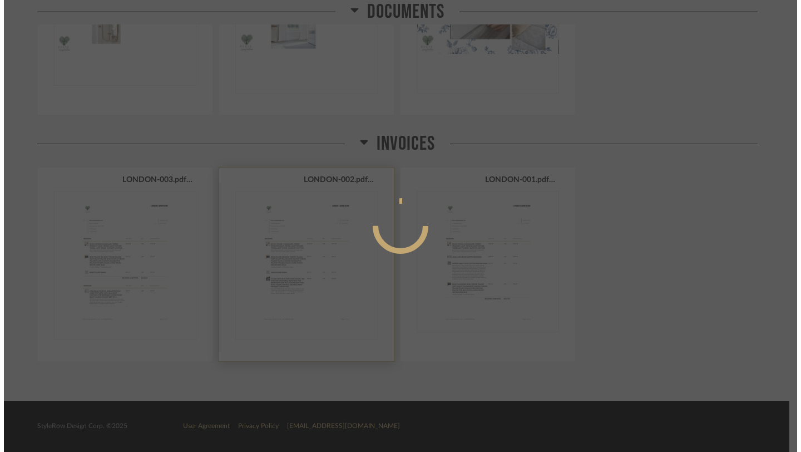
scroll to position [0, 0]
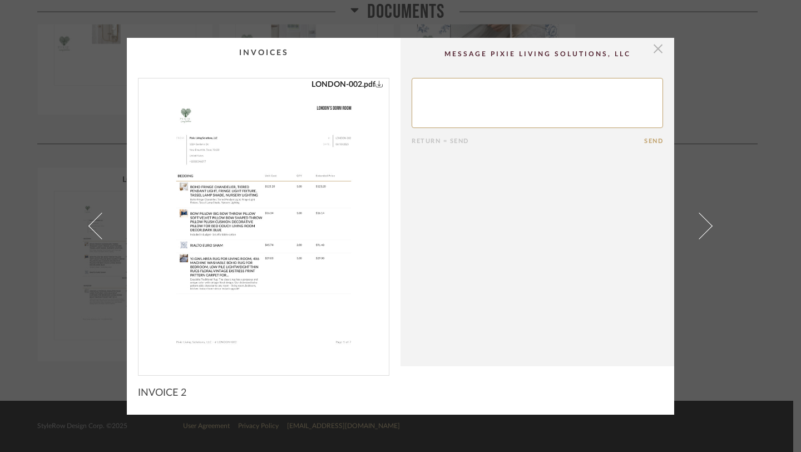
click at [652, 50] on span "button" at bounding box center [658, 49] width 22 height 22
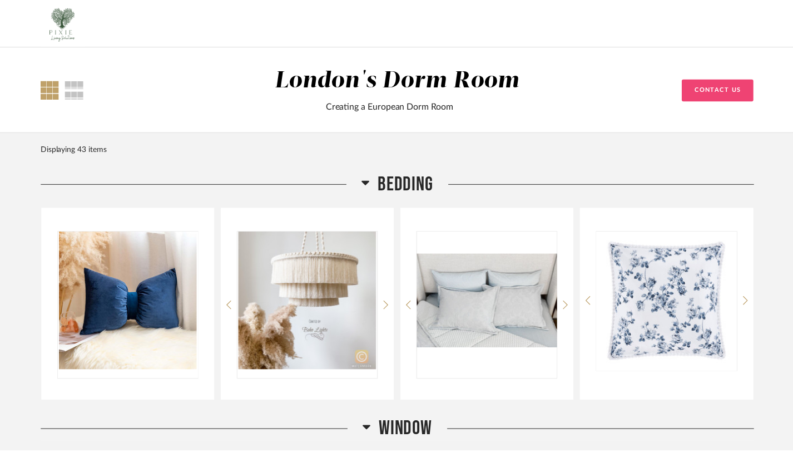
scroll to position [2858, 0]
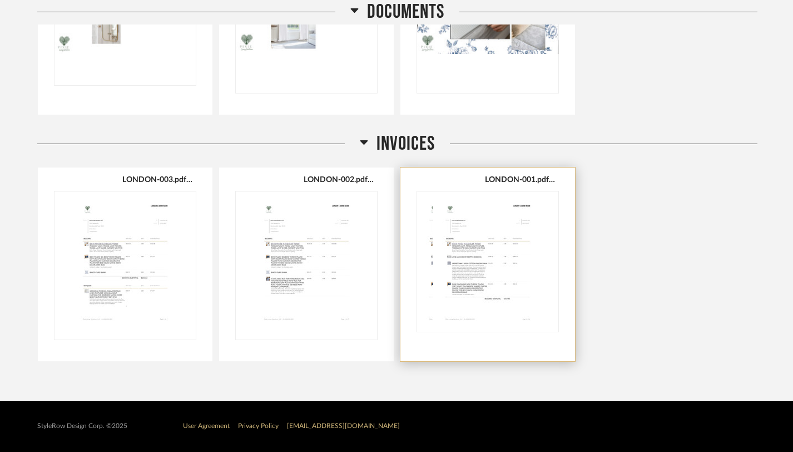
click at [485, 248] on img "0" at bounding box center [471, 260] width 109 height 139
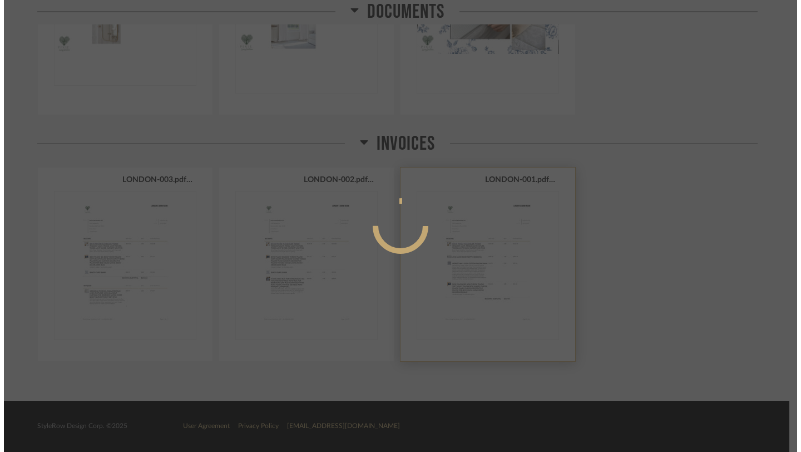
scroll to position [0, 0]
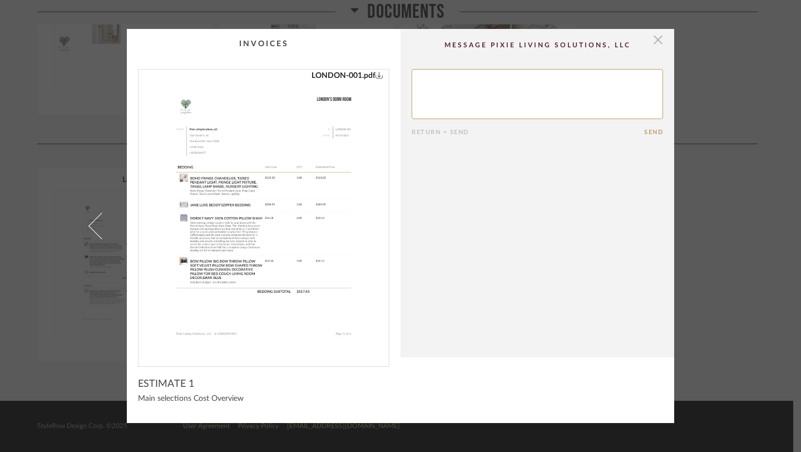
click at [655, 40] on span "button" at bounding box center [658, 40] width 22 height 22
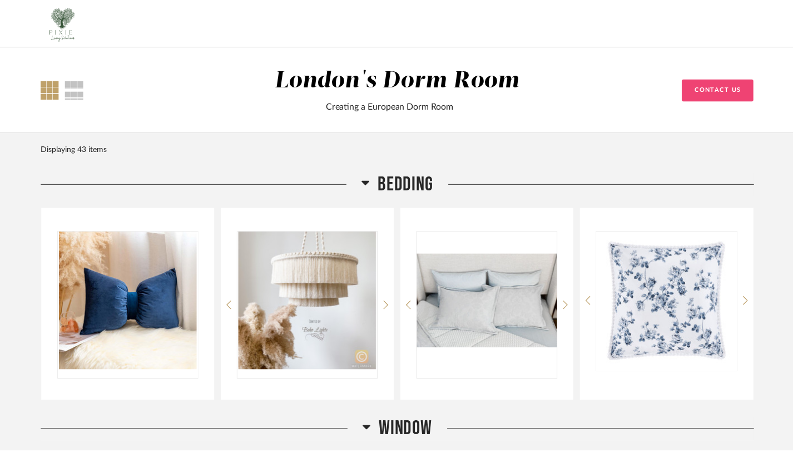
scroll to position [2858, 0]
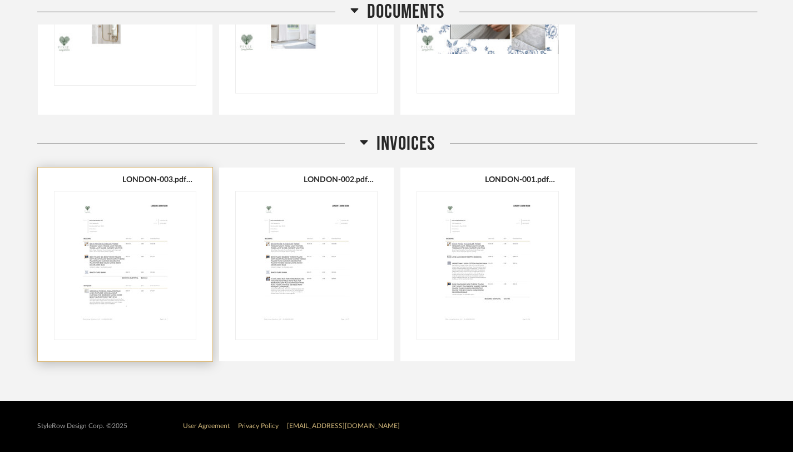
click at [102, 251] on img "0" at bounding box center [125, 260] width 141 height 139
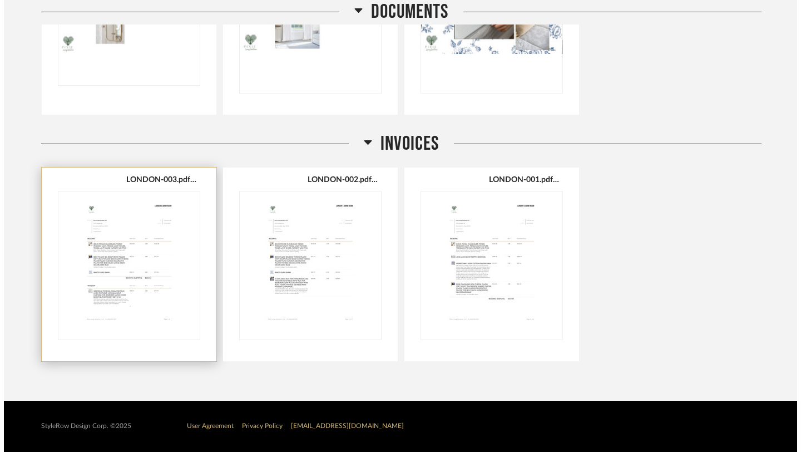
scroll to position [0, 0]
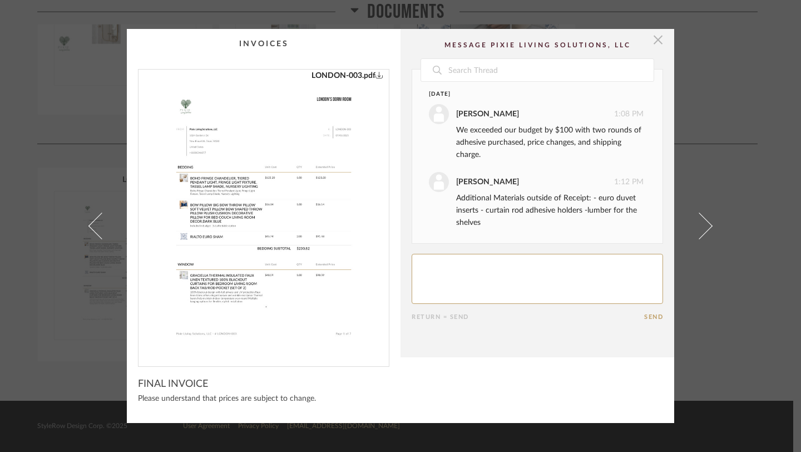
click at [655, 40] on span "button" at bounding box center [658, 40] width 22 height 22
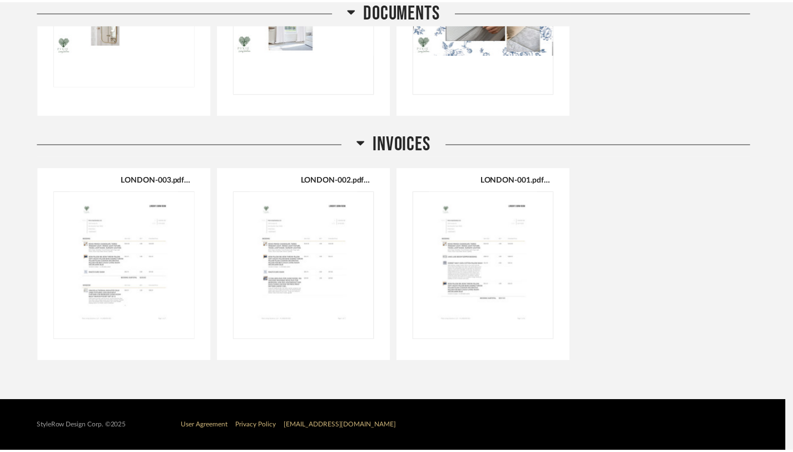
scroll to position [2858, 0]
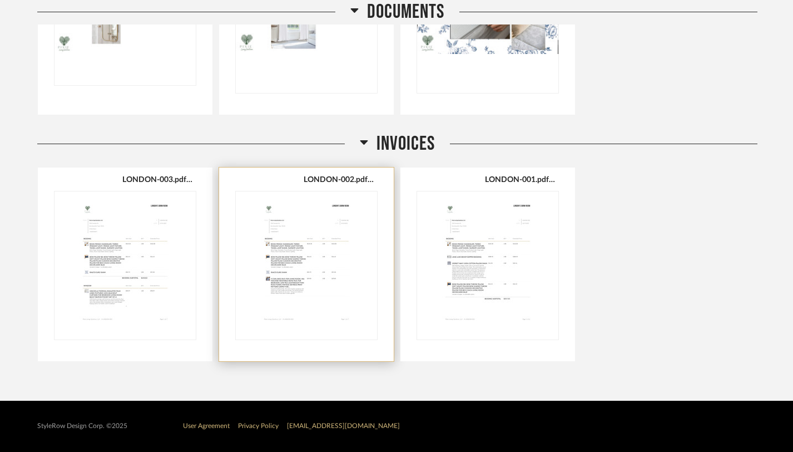
click at [295, 263] on img "0" at bounding box center [306, 260] width 141 height 139
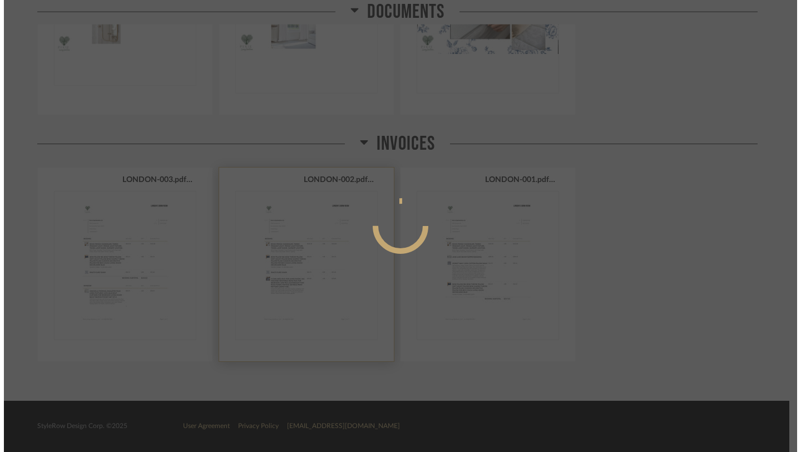
scroll to position [0, 0]
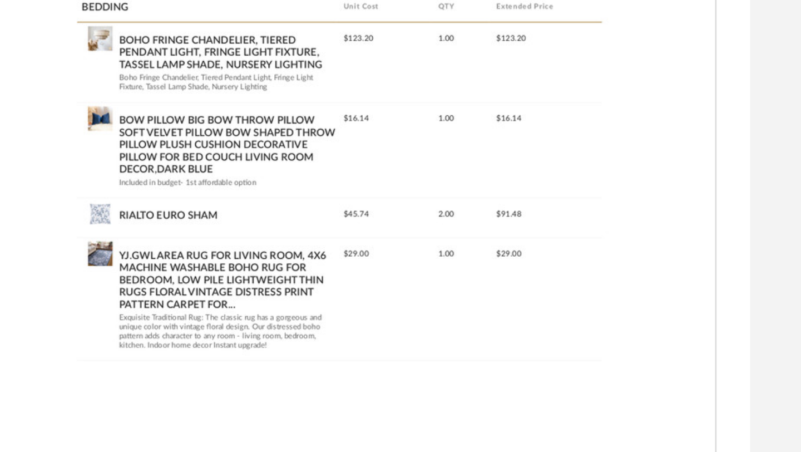
click at [203, 262] on img "0" at bounding box center [264, 222] width 226 height 288
